Goal: Find specific page/section: Find specific page/section

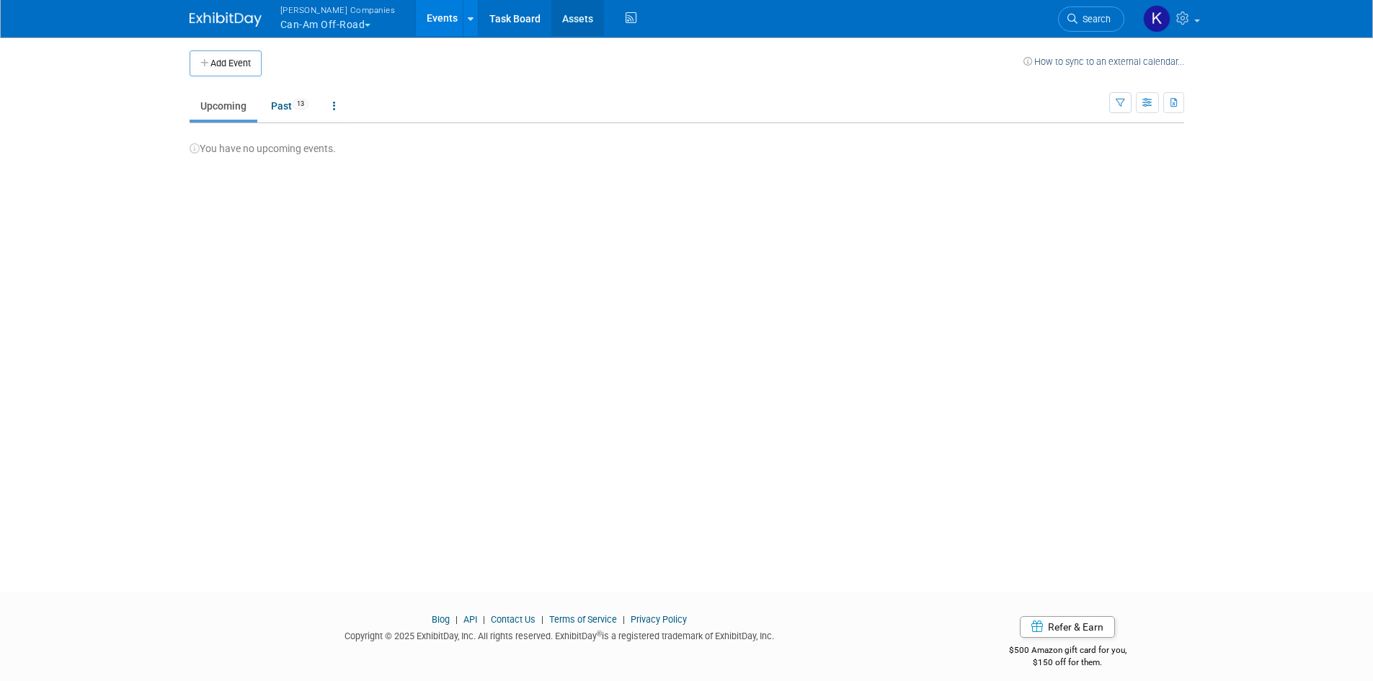
click at [564, 19] on link "Assets" at bounding box center [577, 18] width 53 height 36
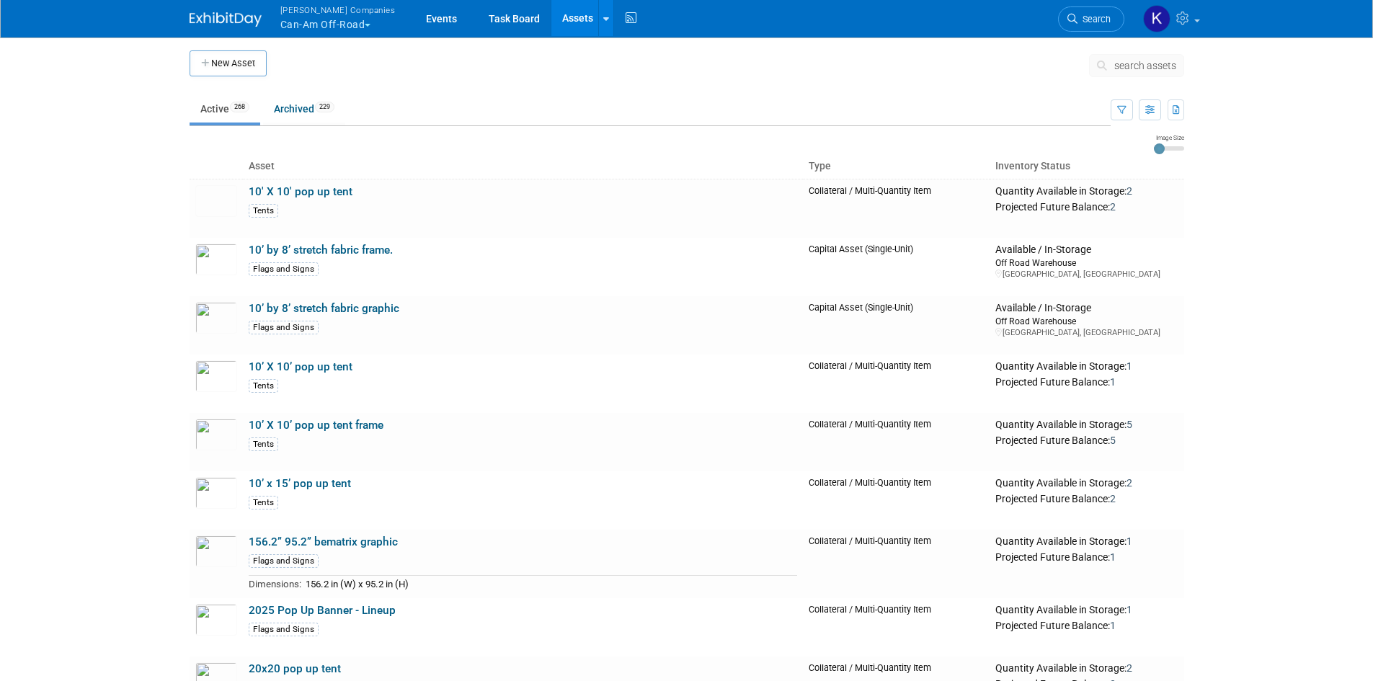
click at [1128, 68] on span "search assets" at bounding box center [1146, 66] width 62 height 12
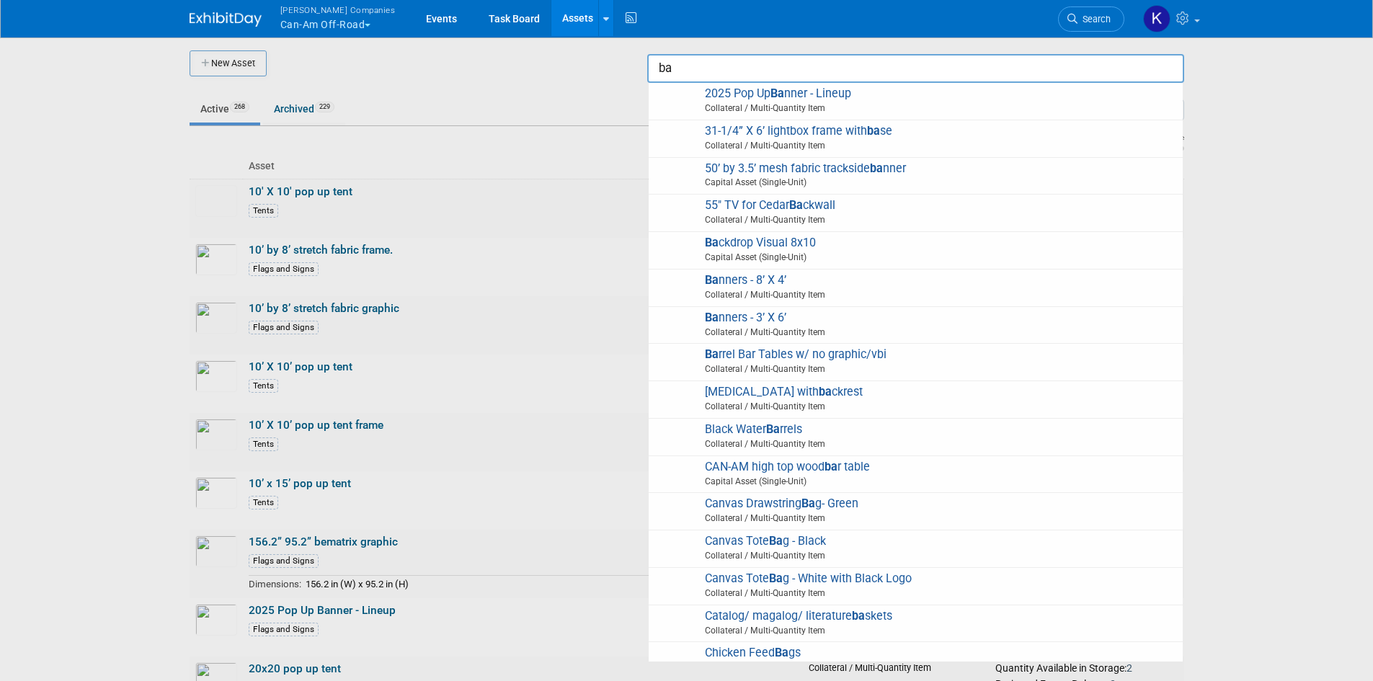
type input "b"
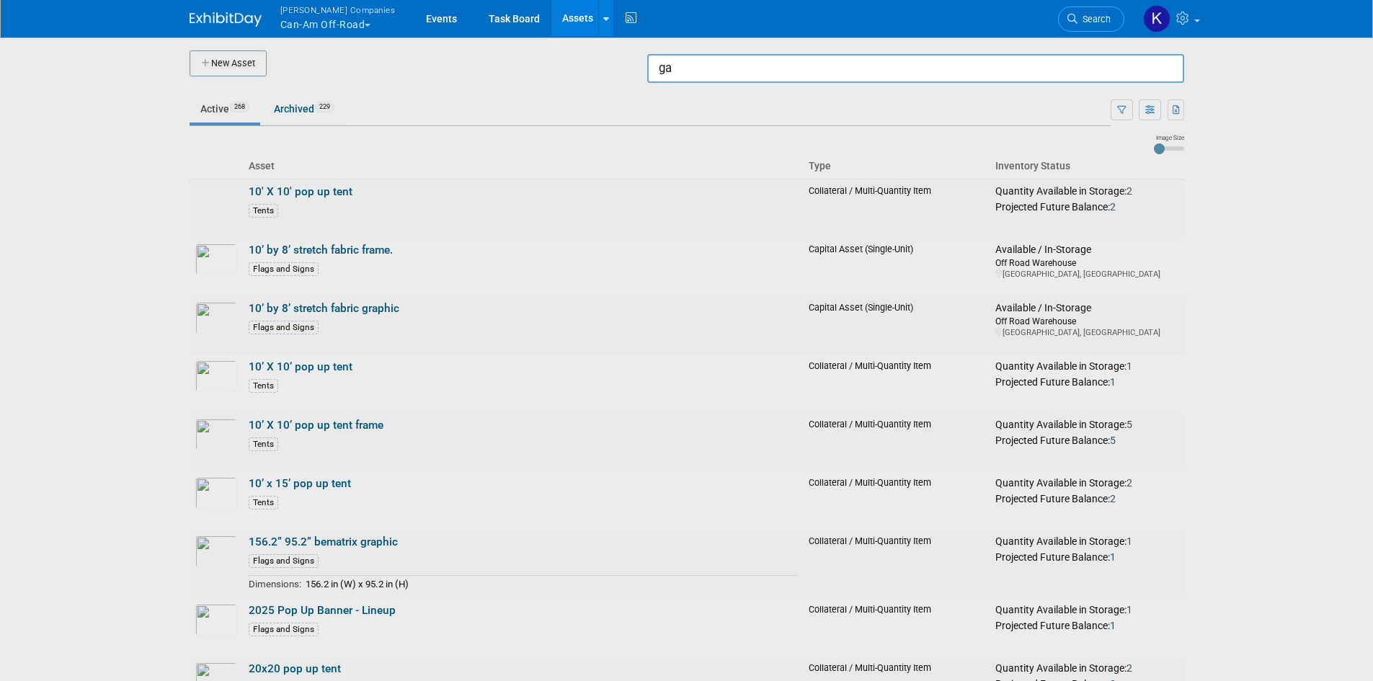
type input "g"
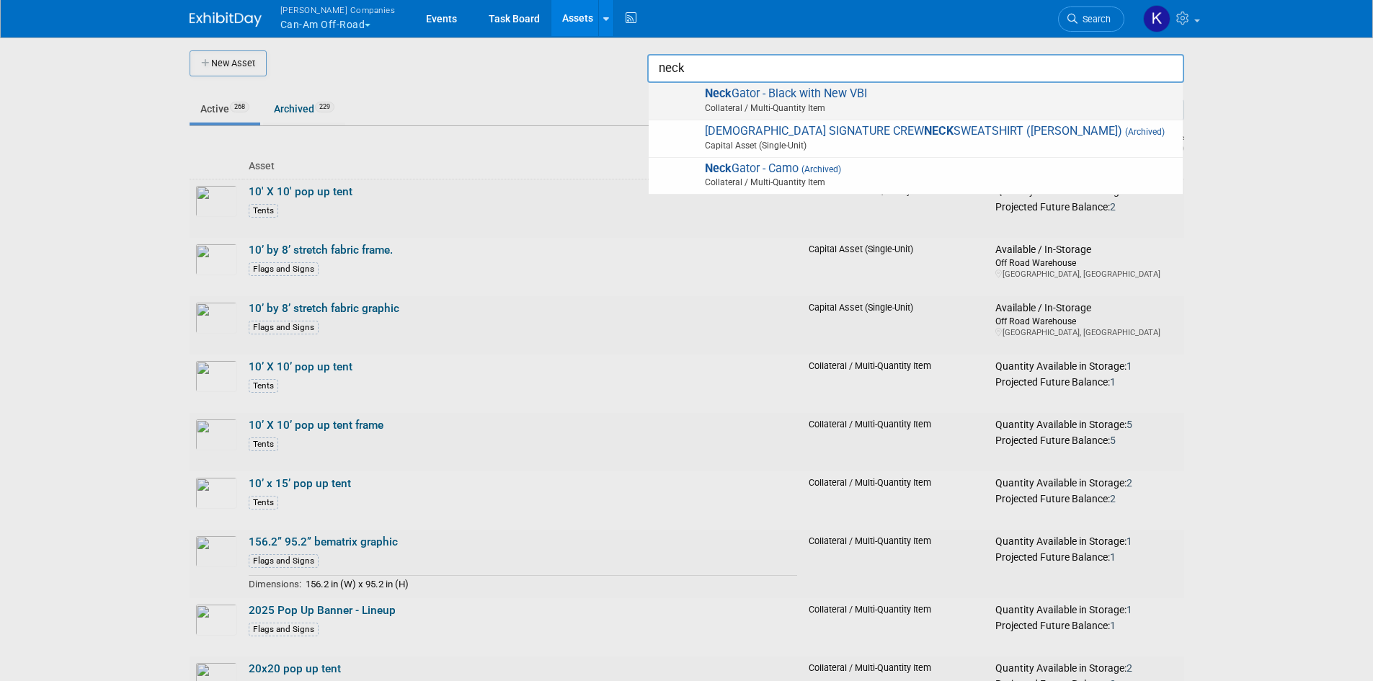
click at [897, 90] on span "Neck Gator - Black with New VBI Collateral / Multi-Quantity Item" at bounding box center [916, 102] width 520 height 30
type input "Neck Gator - Black with New VBI"
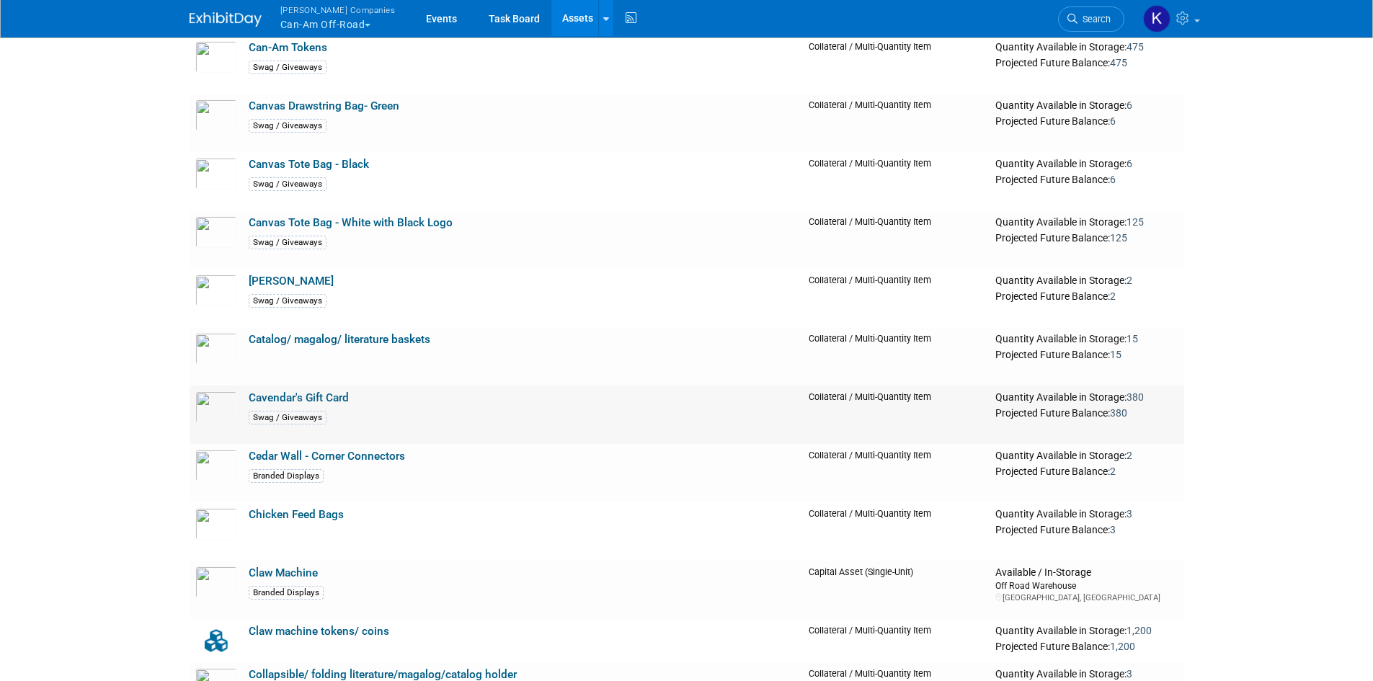
scroll to position [3893, 0]
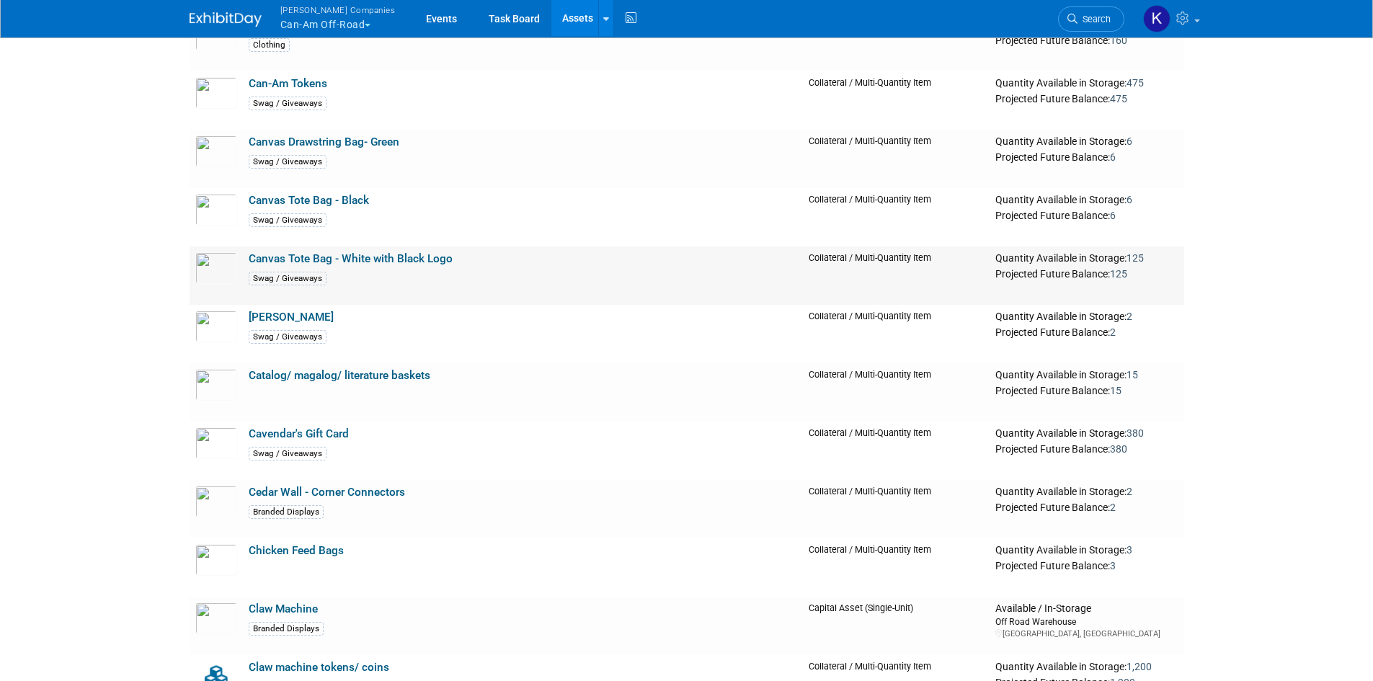
click at [386, 262] on link "Canvas Tote Bag - White with Black Logo" at bounding box center [351, 258] width 204 height 13
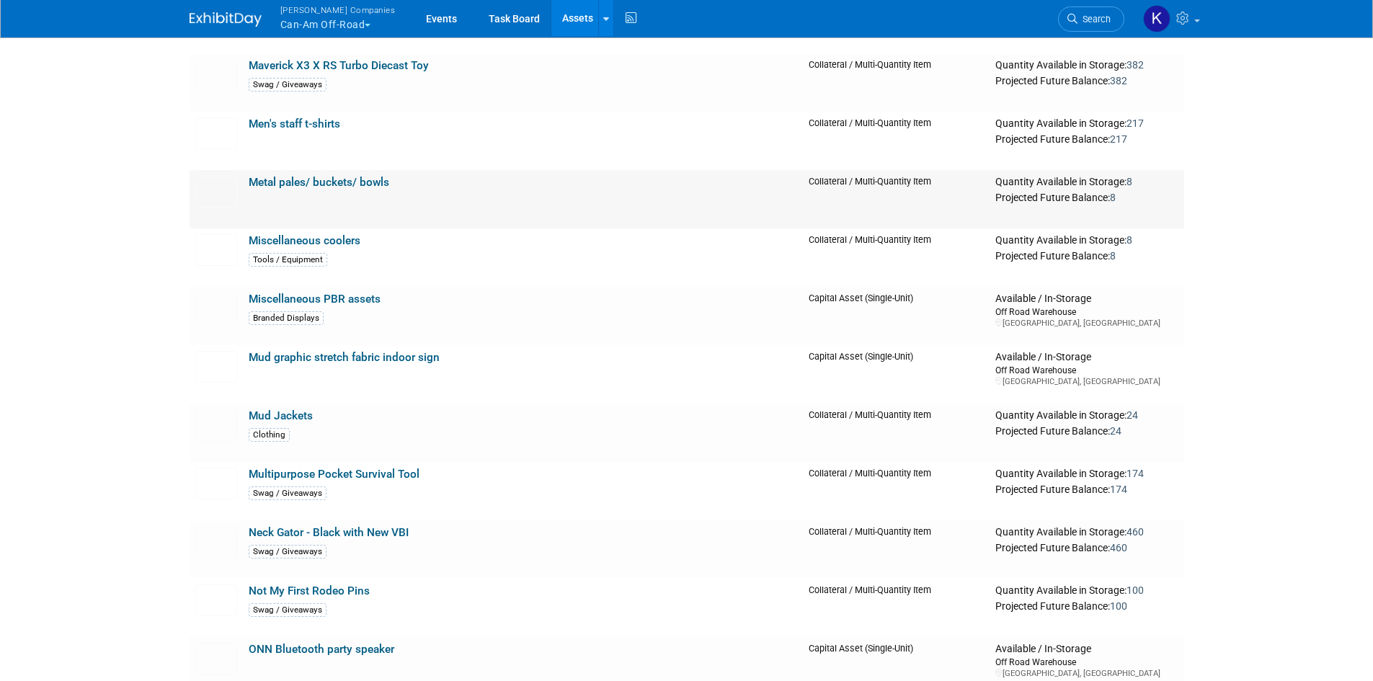
scroll to position [8795, 0]
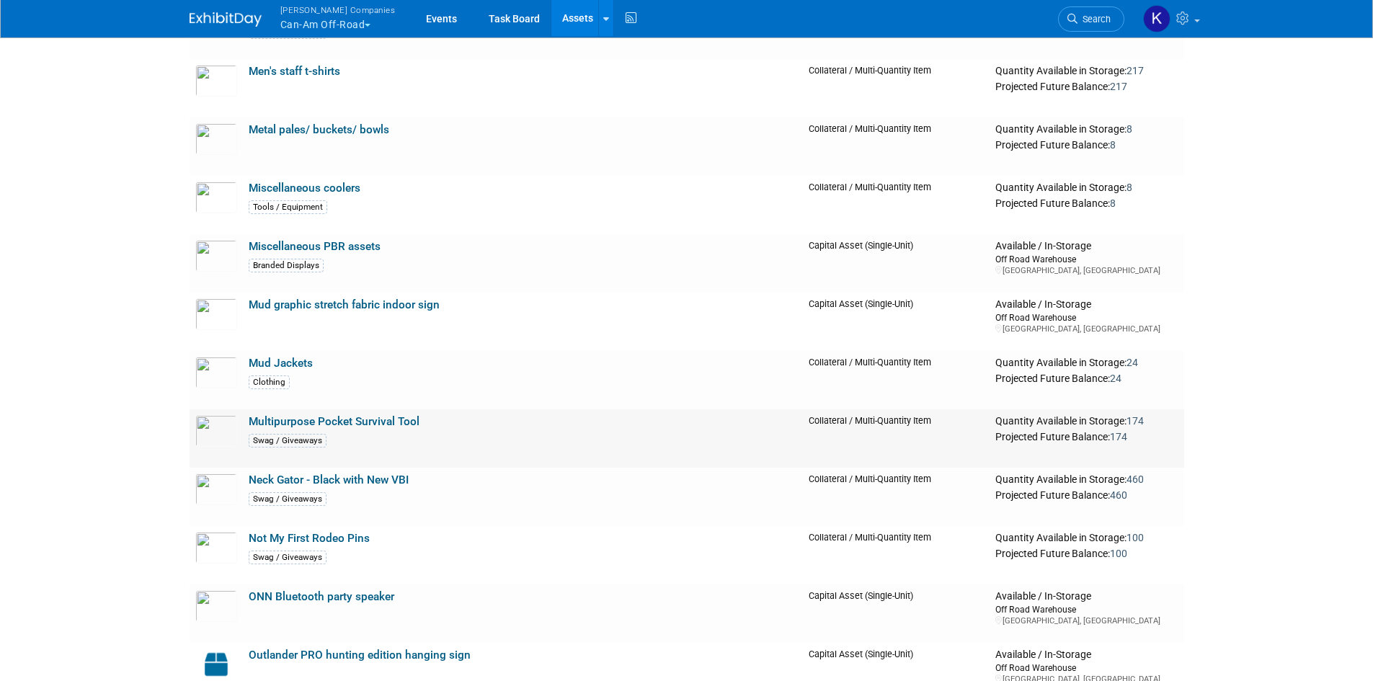
click at [396, 425] on link "Multipurpose Pocket Survival Tool" at bounding box center [334, 421] width 171 height 13
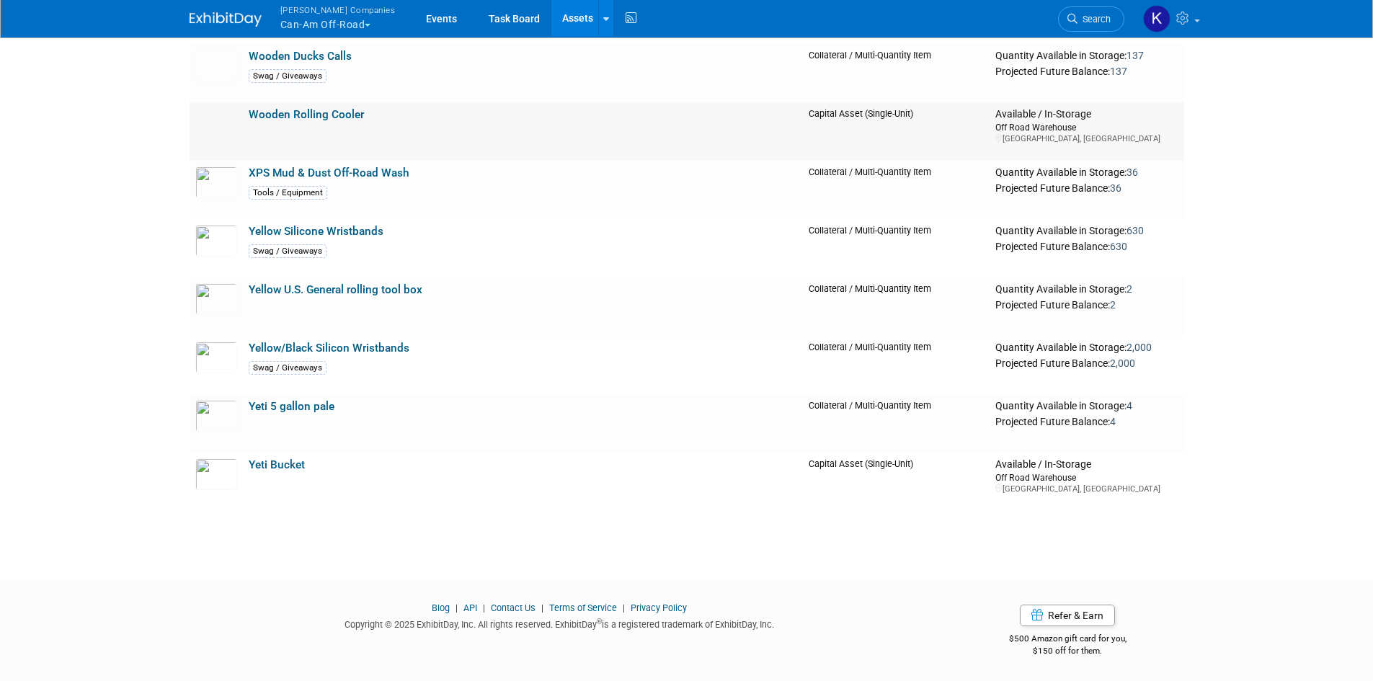
scroll to position [15148, 0]
click at [1106, 17] on span "Search" at bounding box center [1094, 19] width 33 height 11
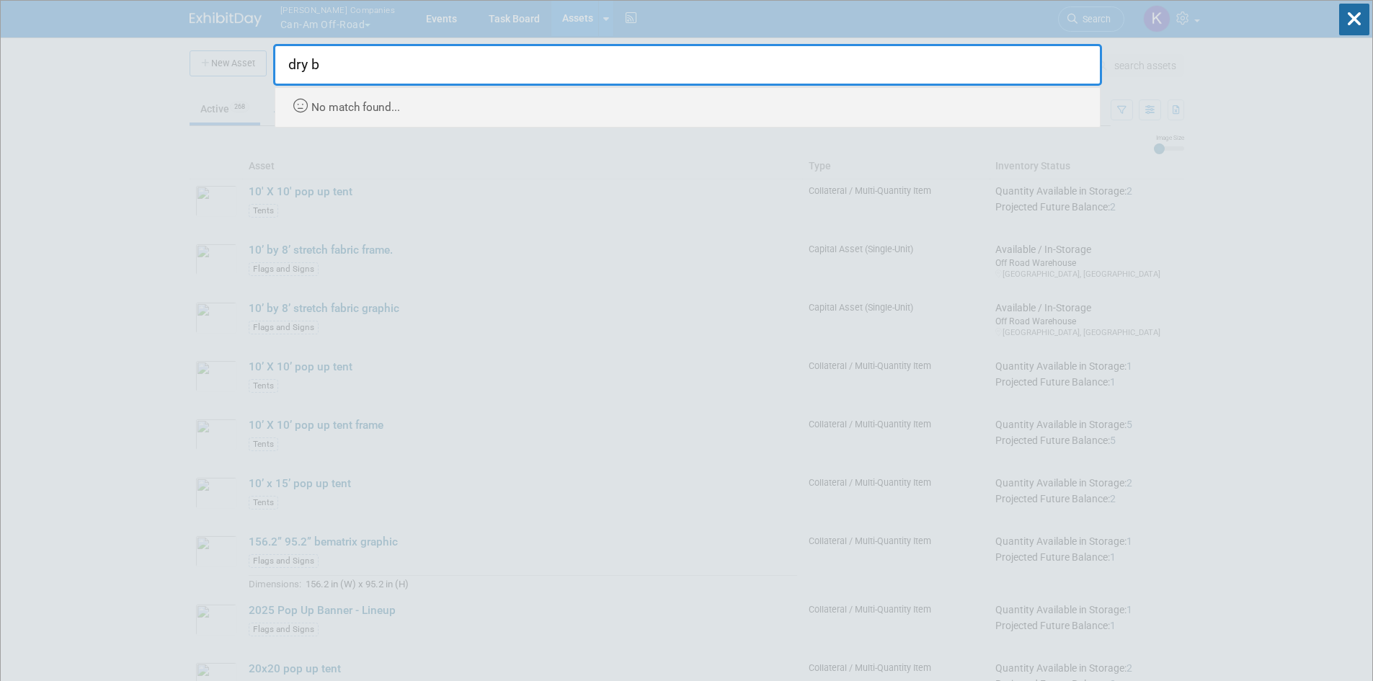
type input "dry b"
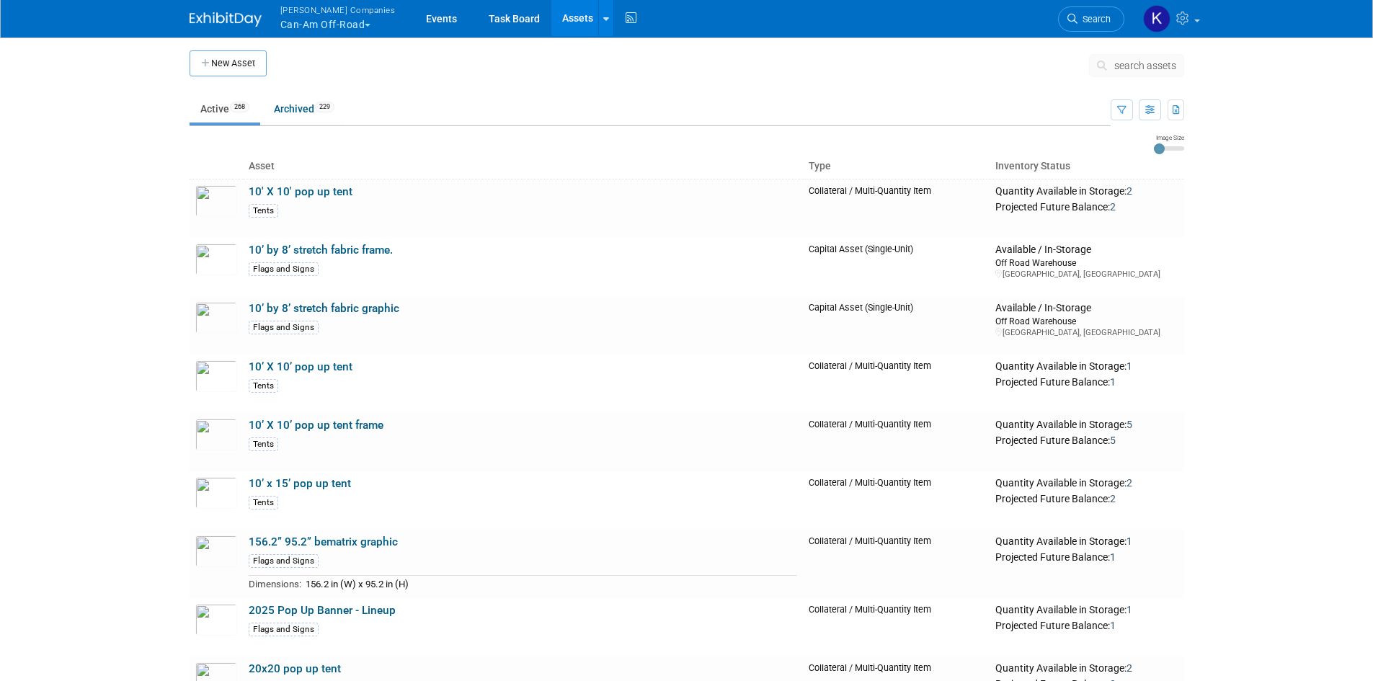
click at [563, 21] on link "Assets" at bounding box center [577, 18] width 53 height 36
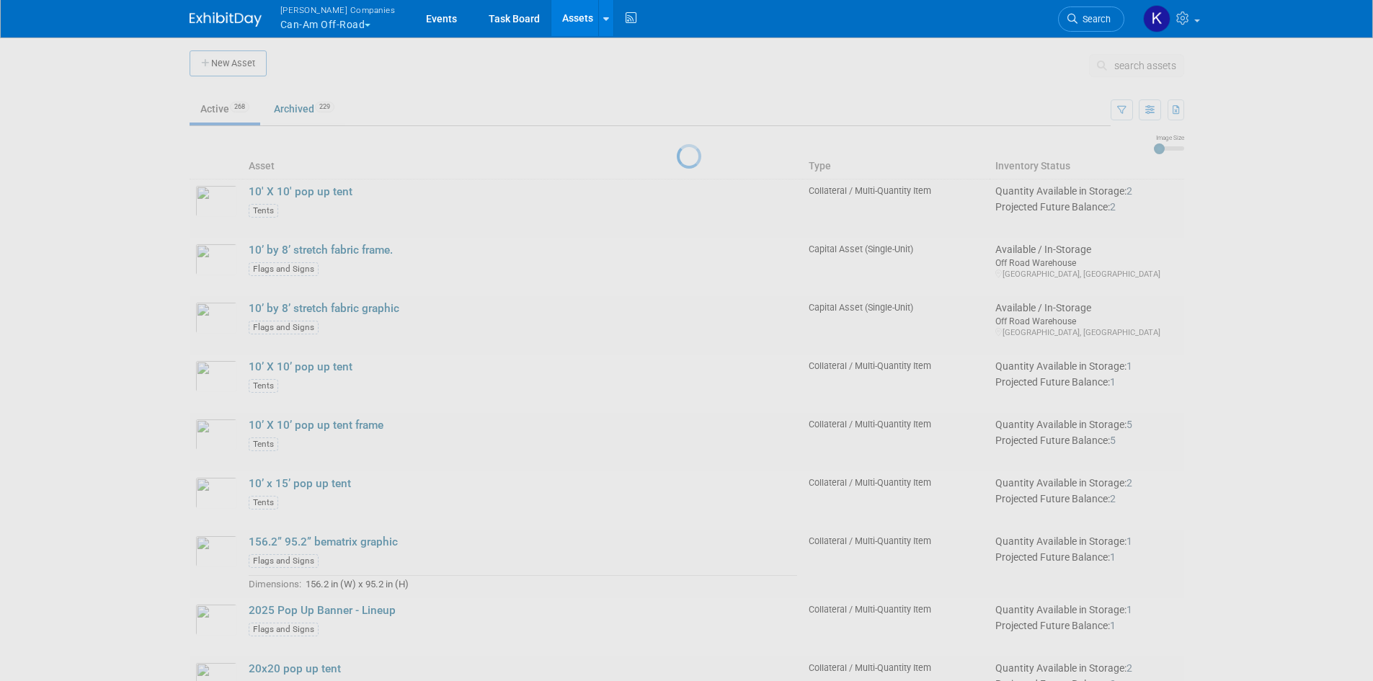
click at [697, 71] on div at bounding box center [687, 340] width 20 height 681
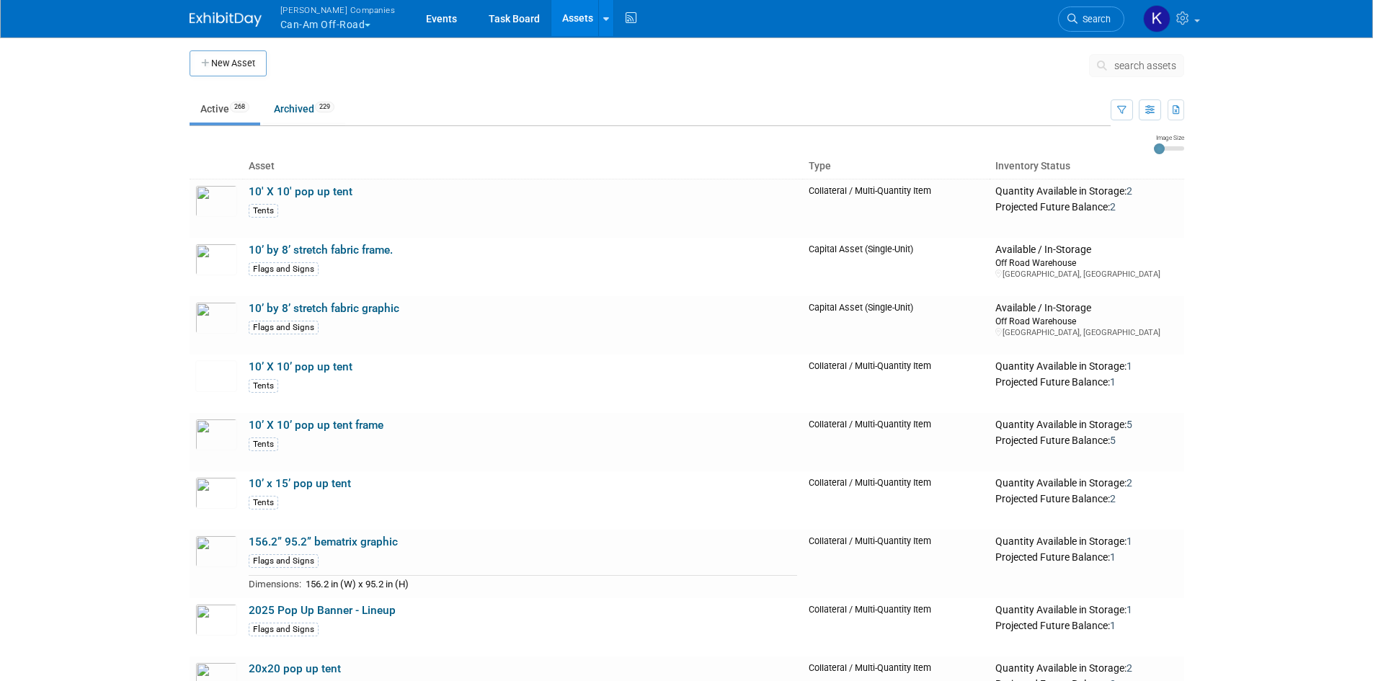
click at [1149, 68] on span "search assets" at bounding box center [1146, 66] width 62 height 12
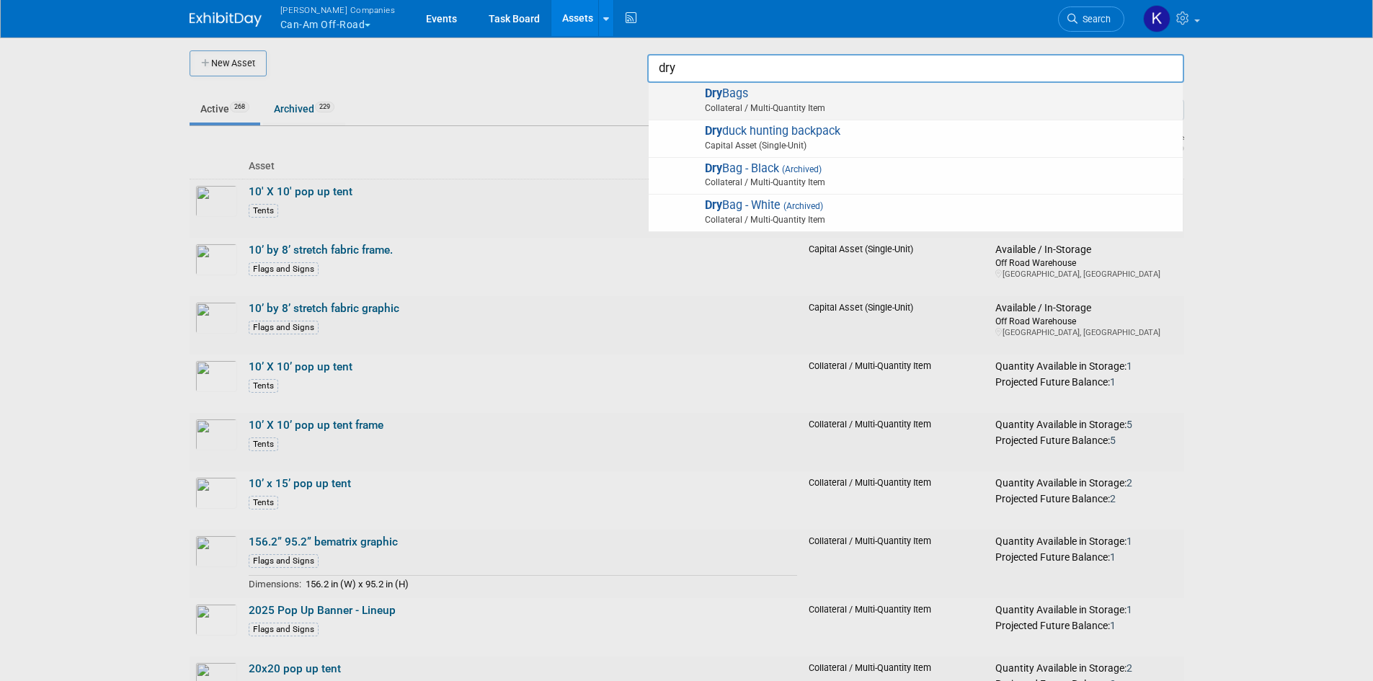
click at [817, 113] on span "Collateral / Multi-Quantity Item" at bounding box center [917, 108] width 515 height 13
type input "Dry Bags"
